Goal: Complete application form: Complete application form

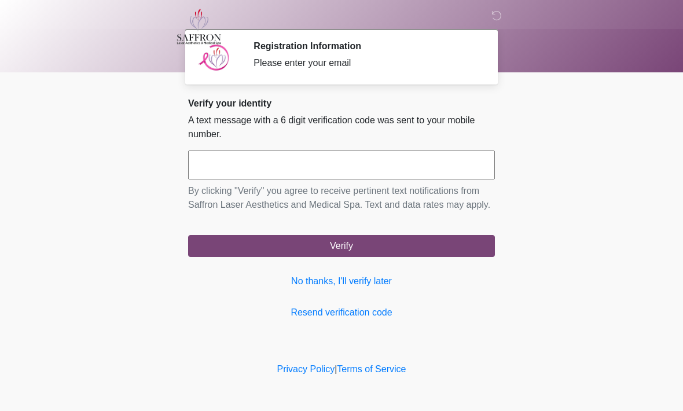
click at [284, 168] on input "text" at bounding box center [341, 164] width 307 height 29
type input "******"
click at [352, 257] on button "Verify" at bounding box center [341, 246] width 307 height 22
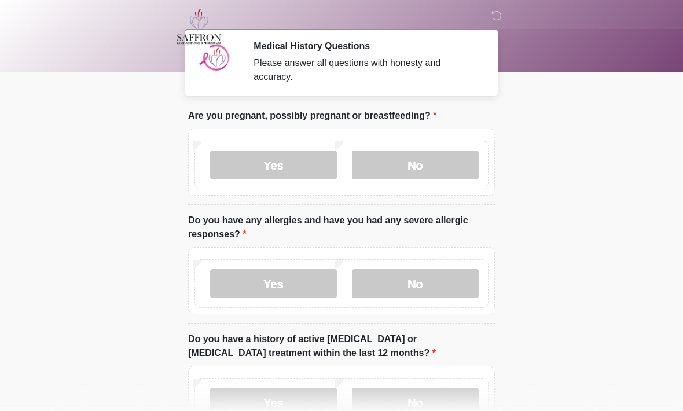
click at [420, 169] on label "No" at bounding box center [415, 164] width 127 height 29
click at [414, 280] on label "No" at bounding box center [415, 283] width 127 height 29
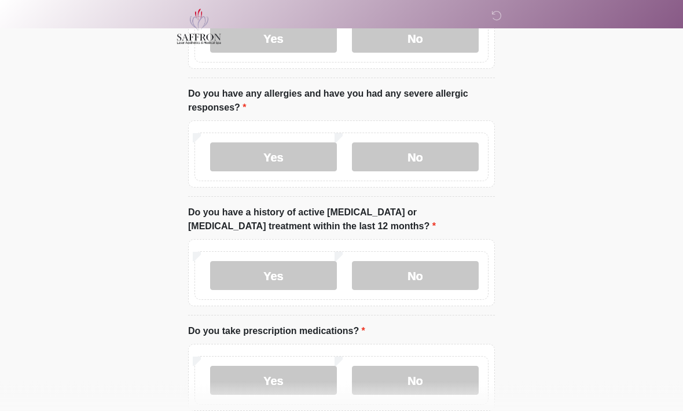
scroll to position [127, 0]
click at [438, 271] on label "No" at bounding box center [415, 275] width 127 height 29
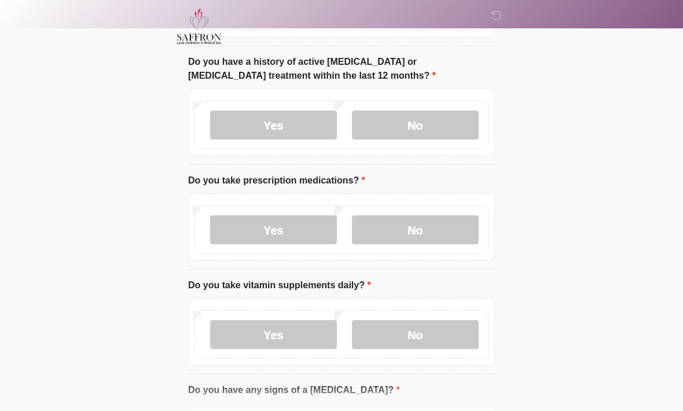
scroll to position [277, 0]
click at [283, 235] on label "Yes" at bounding box center [273, 229] width 127 height 29
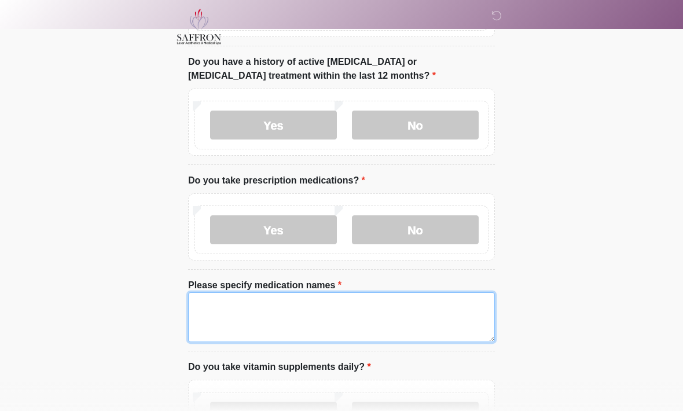
click at [292, 307] on textarea "Please specify medication names" at bounding box center [341, 317] width 307 height 50
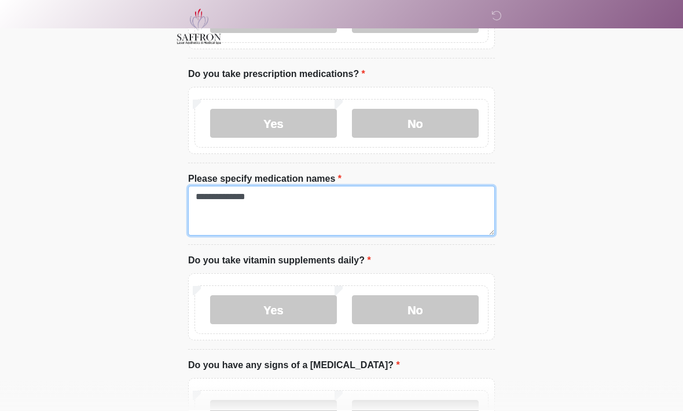
scroll to position [384, 0]
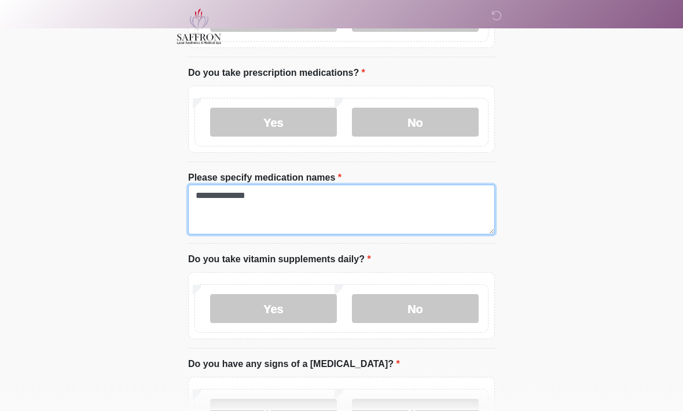
type textarea "**********"
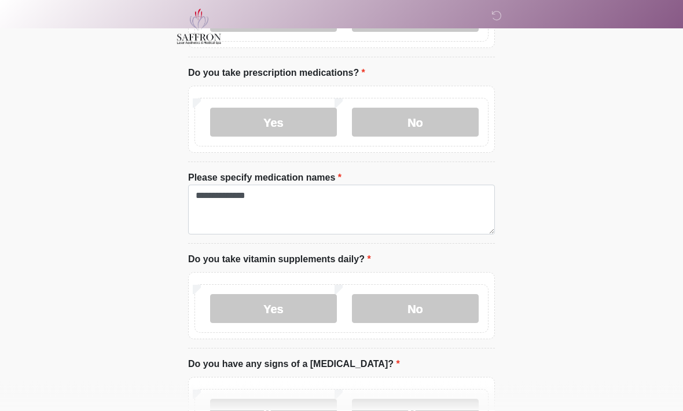
click at [297, 307] on label "Yes" at bounding box center [273, 309] width 127 height 29
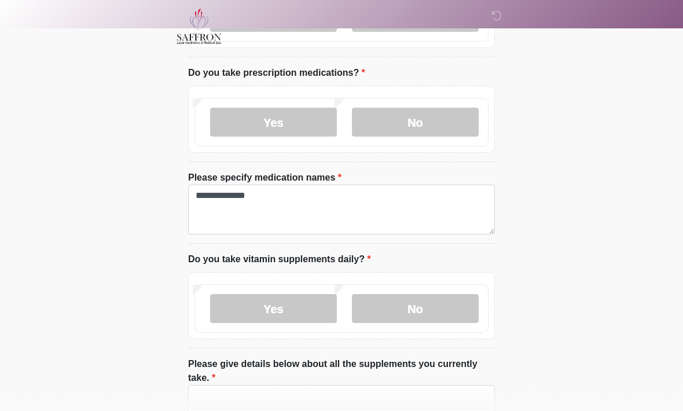
scroll to position [385, 0]
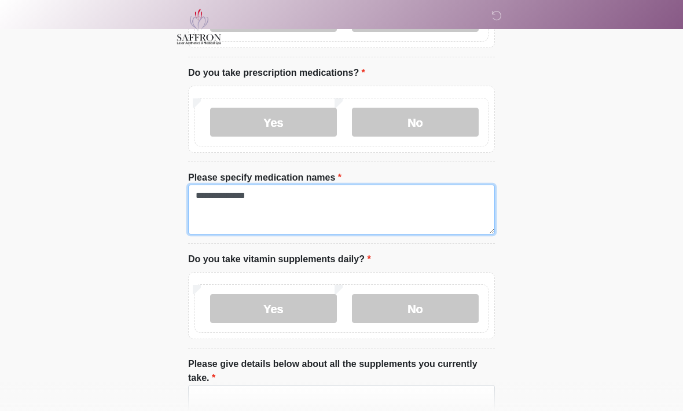
click at [371, 208] on textarea "**********" at bounding box center [341, 210] width 307 height 50
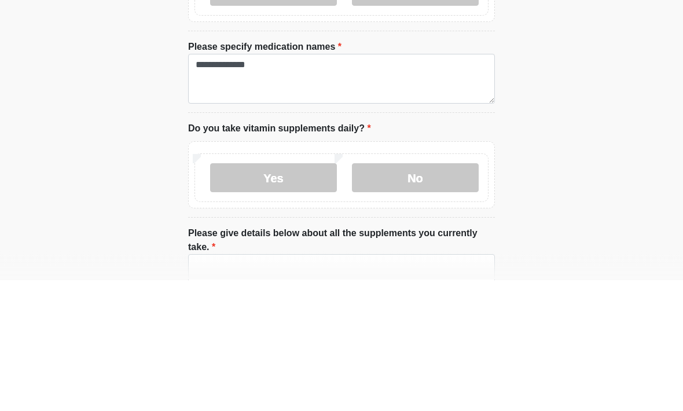
click at [295, 295] on label "Yes" at bounding box center [273, 309] width 127 height 29
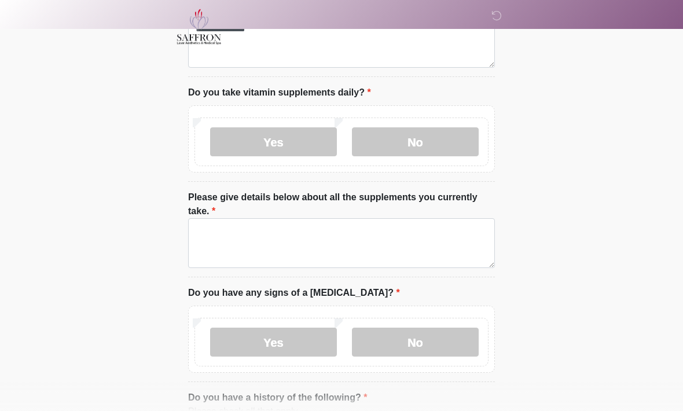
scroll to position [556, 0]
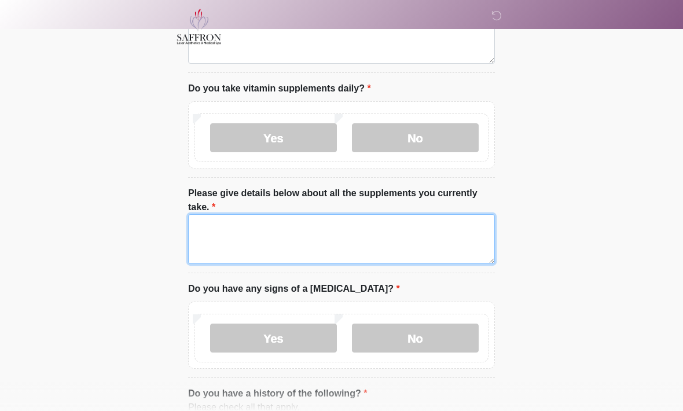
click at [325, 240] on textarea "Please give details below about all the supplements you currently take." at bounding box center [341, 239] width 307 height 50
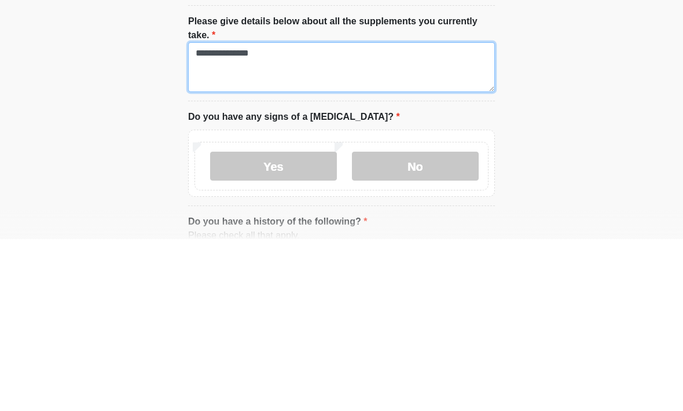
type textarea "**********"
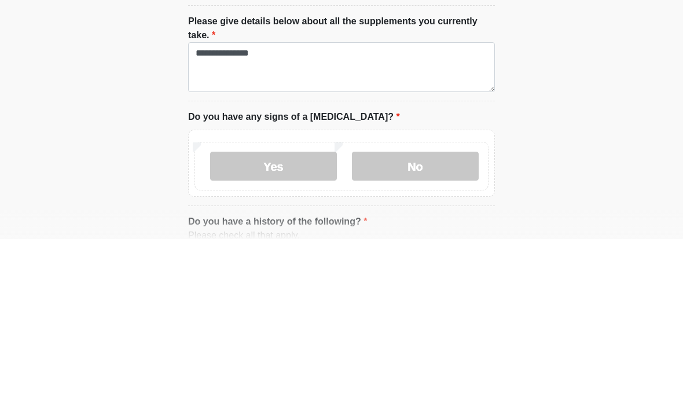
click at [431, 324] on label "No" at bounding box center [415, 338] width 127 height 29
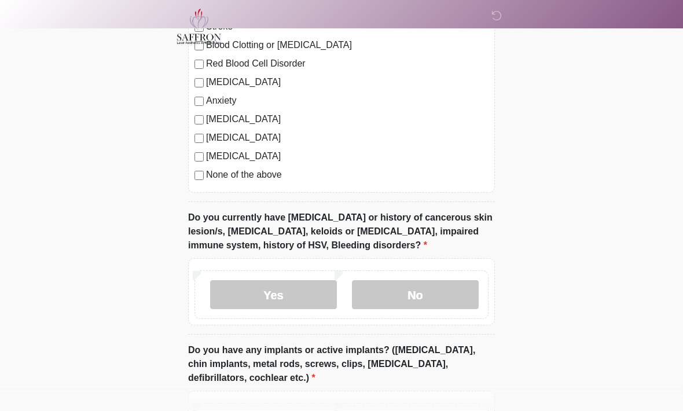
scroll to position [1028, 0]
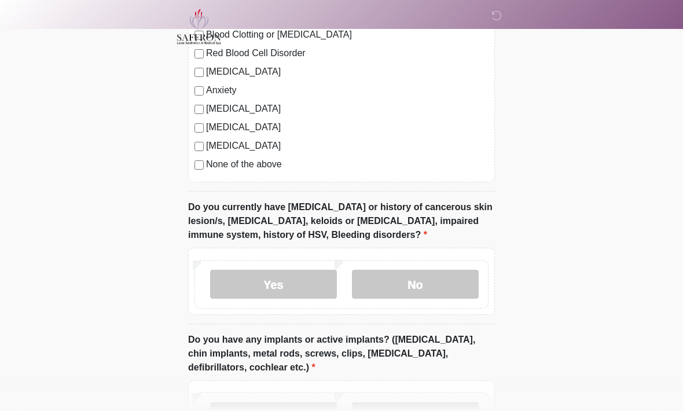
click at [428, 283] on label "No" at bounding box center [415, 284] width 127 height 29
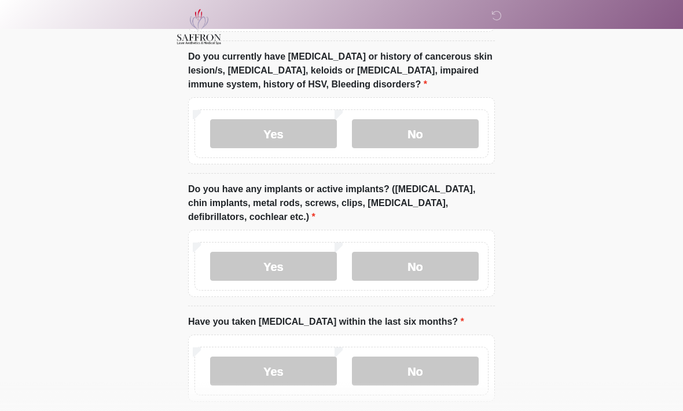
scroll to position [1192, 0]
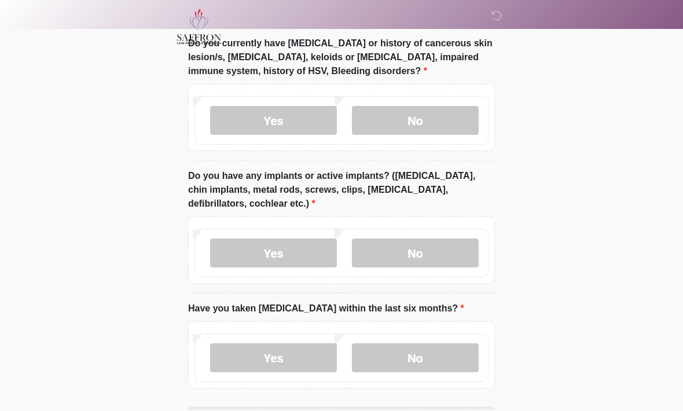
click at [436, 252] on label "No" at bounding box center [415, 252] width 127 height 29
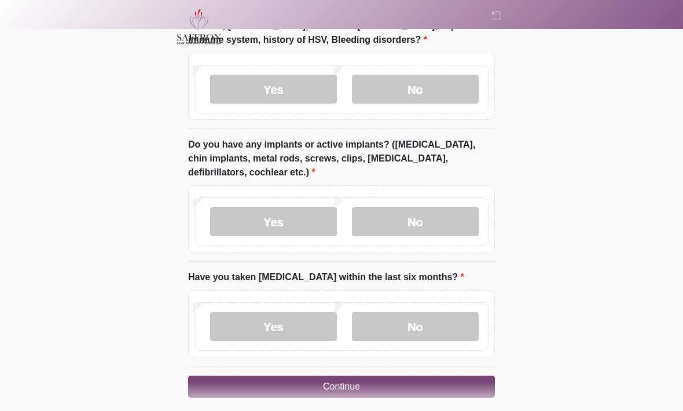
scroll to position [1231, 0]
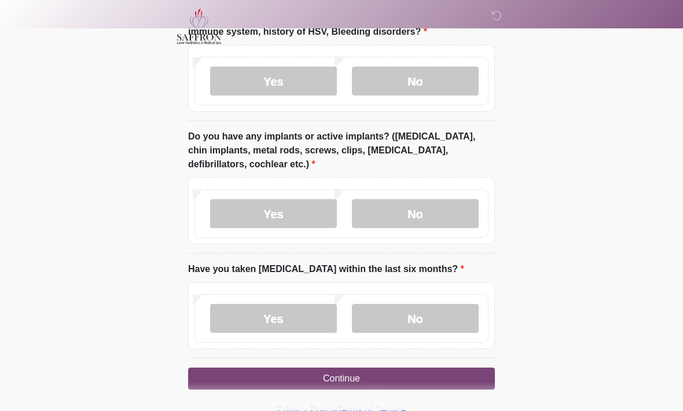
click at [431, 313] on label "No" at bounding box center [415, 318] width 127 height 29
click at [365, 372] on button "Continue" at bounding box center [341, 379] width 307 height 22
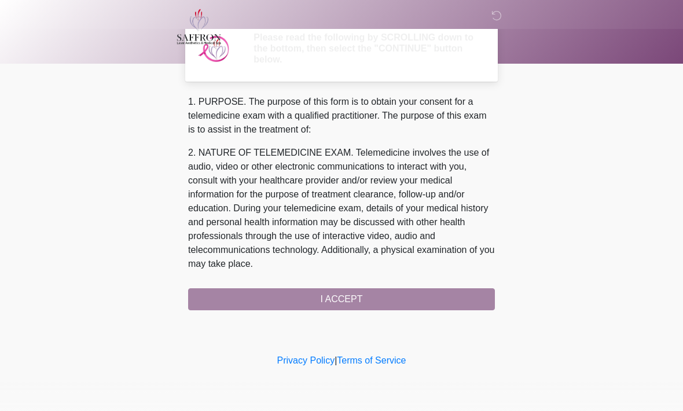
scroll to position [0, 0]
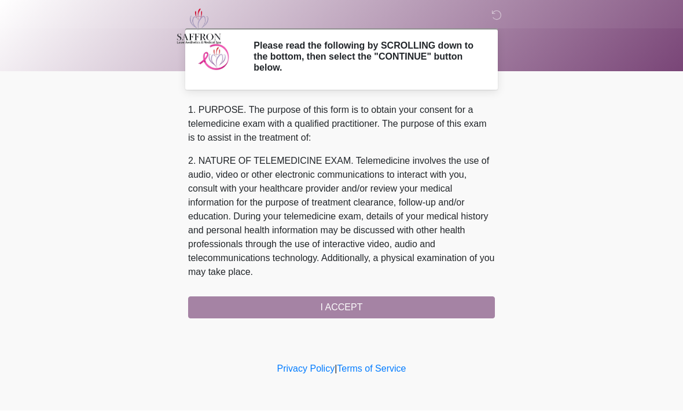
click at [353, 315] on div "1. PURPOSE. The purpose of this form is to obtain your consent for a telemedici…" at bounding box center [341, 211] width 307 height 215
click at [344, 300] on div "1. PURPOSE. The purpose of this form is to obtain your consent for a telemedici…" at bounding box center [341, 211] width 307 height 215
click at [353, 304] on div "1. PURPOSE. The purpose of this form is to obtain your consent for a telemedici…" at bounding box center [341, 211] width 307 height 215
click at [365, 304] on div "1. PURPOSE. The purpose of this form is to obtain your consent for a telemedici…" at bounding box center [341, 211] width 307 height 215
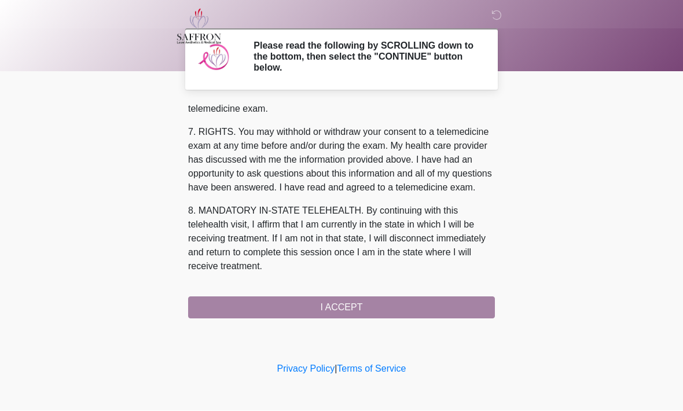
scroll to position [520, 0]
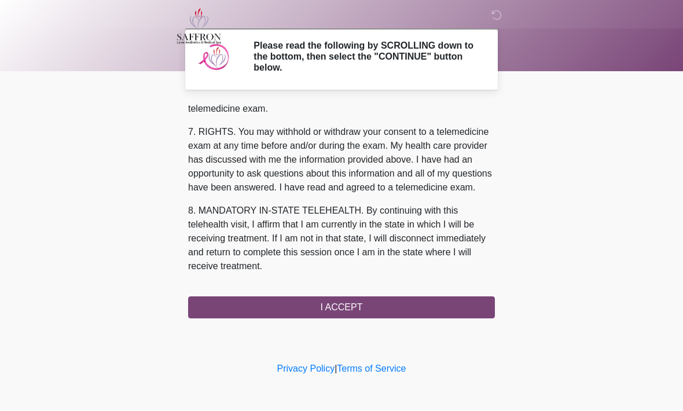
click at [361, 306] on button "I ACCEPT" at bounding box center [341, 308] width 307 height 22
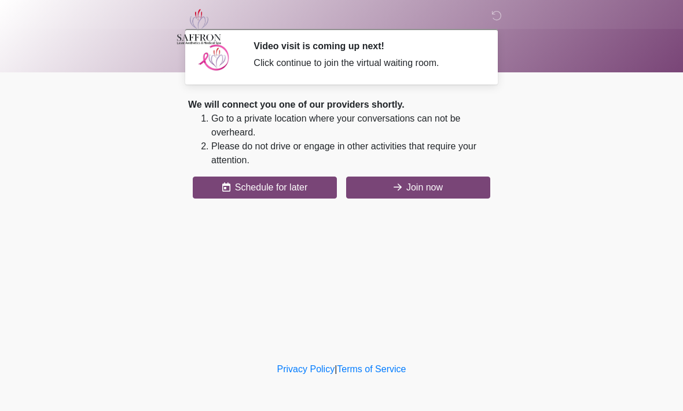
click at [421, 186] on button "Join now" at bounding box center [418, 188] width 144 height 22
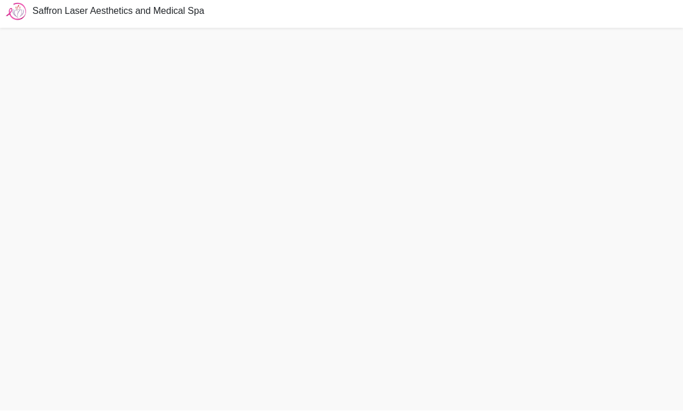
scroll to position [42, 0]
